Goal: Check status: Check status

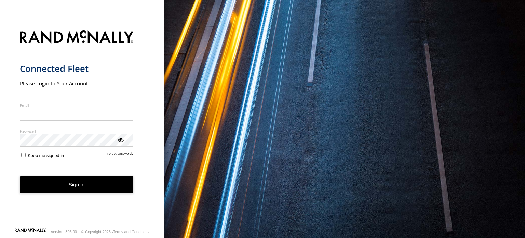
type input "**********"
click at [96, 187] on button "Sign in" at bounding box center [77, 184] width 114 height 17
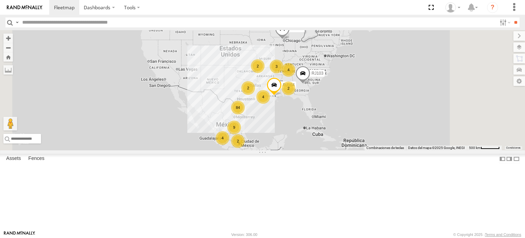
click at [44, 22] on input "text" at bounding box center [257, 22] width 477 height 10
click at [512, 17] on input "**" at bounding box center [516, 22] width 8 height 10
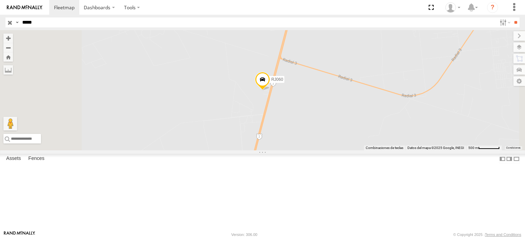
click at [42, 23] on input "*****" at bounding box center [257, 22] width 477 height 10
type input "*****"
click at [512, 17] on input "**" at bounding box center [516, 22] width 8 height 10
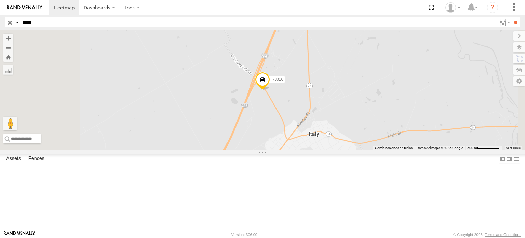
click at [0, 0] on div "trinity" at bounding box center [0, 0] width 0 height 0
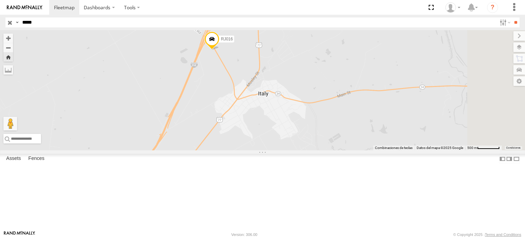
drag, startPoint x: 384, startPoint y: 161, endPoint x: 288, endPoint y: 120, distance: 103.5
click at [288, 120] on div "RJ016" at bounding box center [262, 90] width 525 height 120
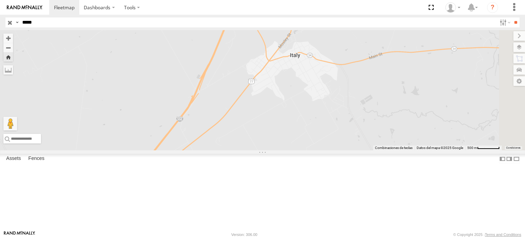
drag, startPoint x: 373, startPoint y: 108, endPoint x: 405, endPoint y: 71, distance: 49.0
click at [405, 71] on div "RJ016" at bounding box center [262, 90] width 525 height 120
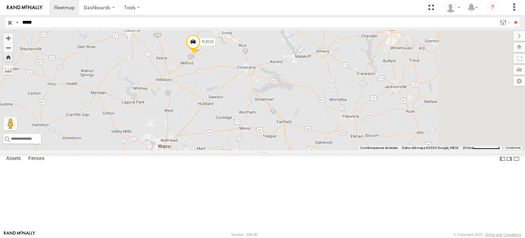
drag, startPoint x: 368, startPoint y: 115, endPoint x: 283, endPoint y: 124, distance: 86.0
click at [283, 124] on div "RJ016" at bounding box center [262, 90] width 525 height 120
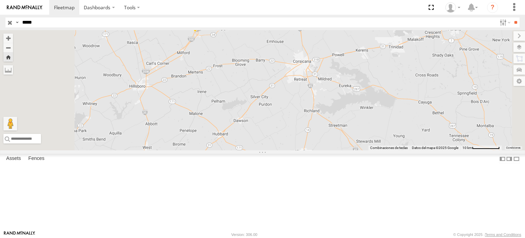
drag, startPoint x: 299, startPoint y: 92, endPoint x: 300, endPoint y: 103, distance: 11.0
click at [300, 103] on div "RJ016" at bounding box center [262, 90] width 525 height 120
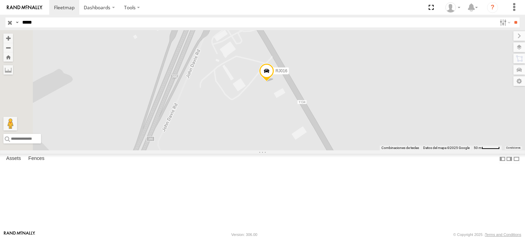
drag, startPoint x: 215, startPoint y: 102, endPoint x: 537, endPoint y: 164, distance: 328.3
click at [525, 164] on html "Dashboards" at bounding box center [262, 119] width 525 height 238
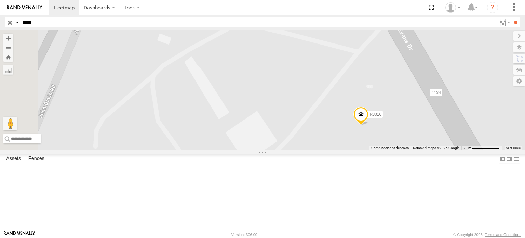
drag, startPoint x: 336, startPoint y: 73, endPoint x: 458, endPoint y: 204, distance: 178.3
click at [458, 150] on div "RJ016" at bounding box center [262, 90] width 525 height 120
click at [520, 68] on label at bounding box center [512, 70] width 25 height 10
click at [375, 102] on div "RJ016" at bounding box center [262, 90] width 525 height 120
click at [502, 35] on label at bounding box center [513, 36] width 23 height 10
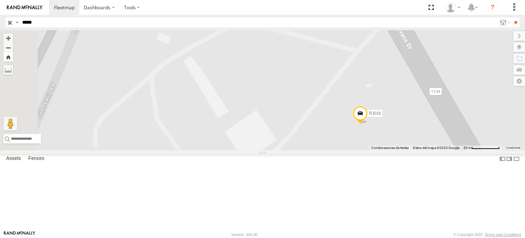
click at [13, 56] on button "Zoom Home" at bounding box center [8, 56] width 10 height 9
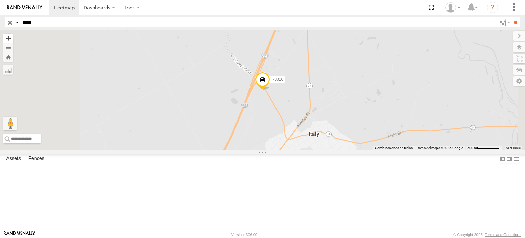
click at [13, 38] on button "Zoom in" at bounding box center [8, 37] width 10 height 9
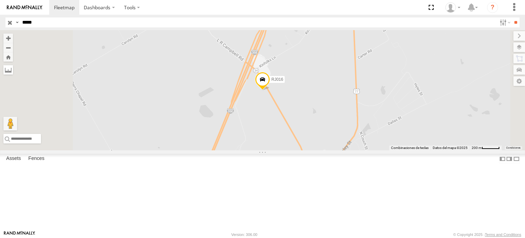
click at [13, 73] on label at bounding box center [8, 70] width 10 height 10
click at [332, 95] on div "RJ016" at bounding box center [262, 90] width 525 height 120
click at [523, 60] on label at bounding box center [512, 59] width 26 height 10
click at [502, 36] on label at bounding box center [513, 36] width 23 height 10
click at [505, 24] on label at bounding box center [504, 22] width 15 height 10
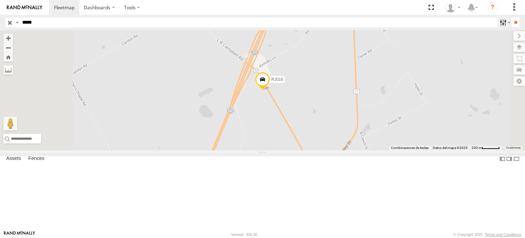
click at [505, 24] on label at bounding box center [504, 22] width 15 height 10
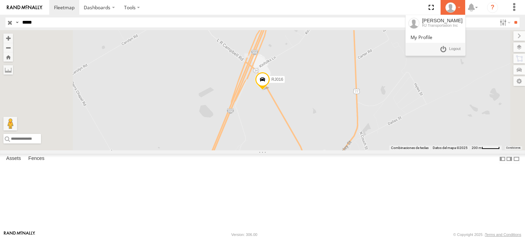
click at [459, 8] on div at bounding box center [453, 7] width 20 height 10
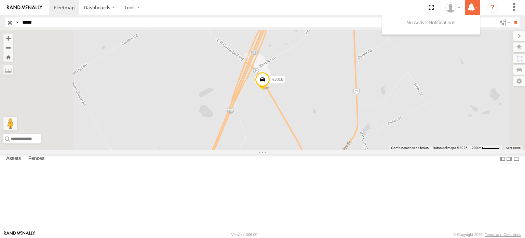
click at [479, 9] on label at bounding box center [472, 7] width 15 height 15
click at [449, 91] on div "RJ016" at bounding box center [262, 90] width 525 height 120
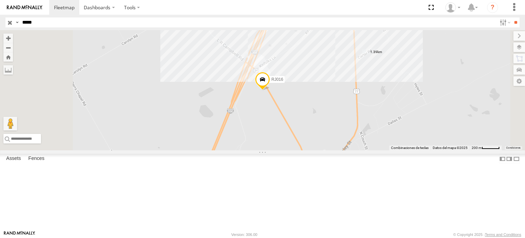
click at [399, 115] on div "RJ016" at bounding box center [262, 90] width 525 height 120
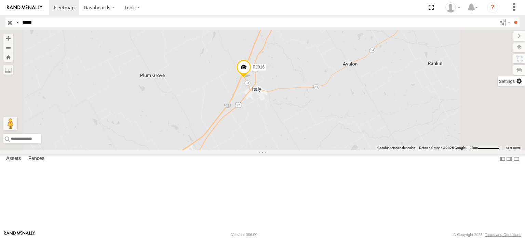
click at [520, 83] on label at bounding box center [511, 81] width 27 height 10
click at [500, 68] on label at bounding box center [512, 70] width 25 height 10
click at [500, 49] on label at bounding box center [512, 47] width 25 height 10
click at [502, 36] on label at bounding box center [513, 36] width 23 height 10
